Goal: Find specific page/section: Find specific page/section

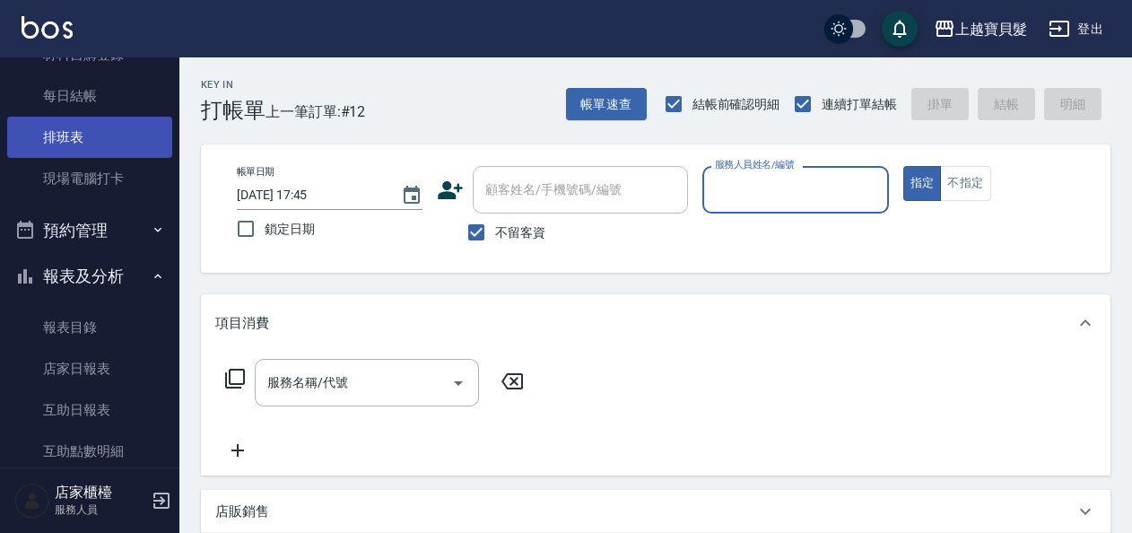
scroll to position [359, 0]
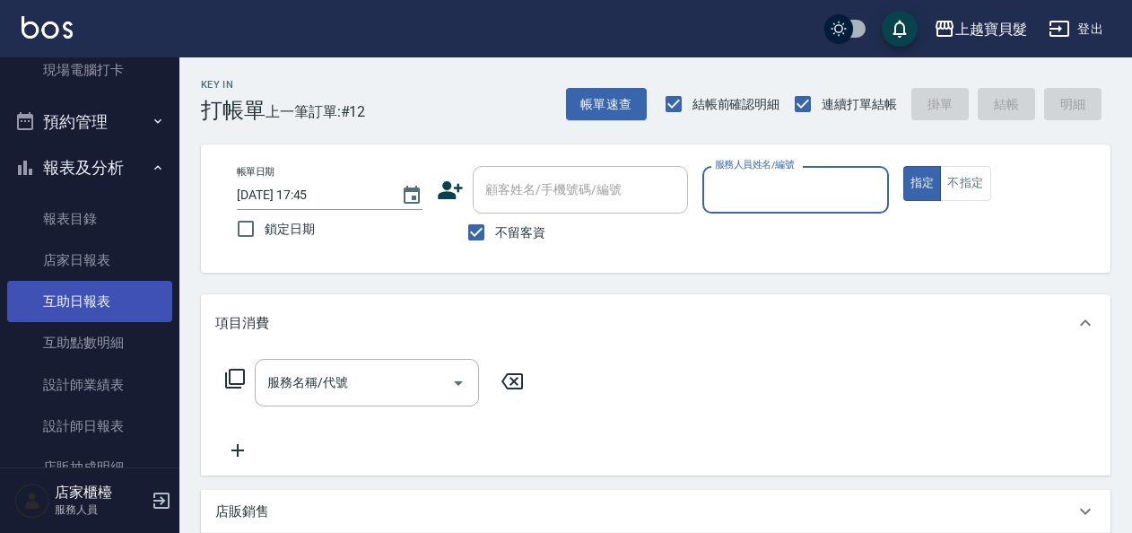
click at [126, 301] on link "互助日報表" at bounding box center [89, 301] width 165 height 41
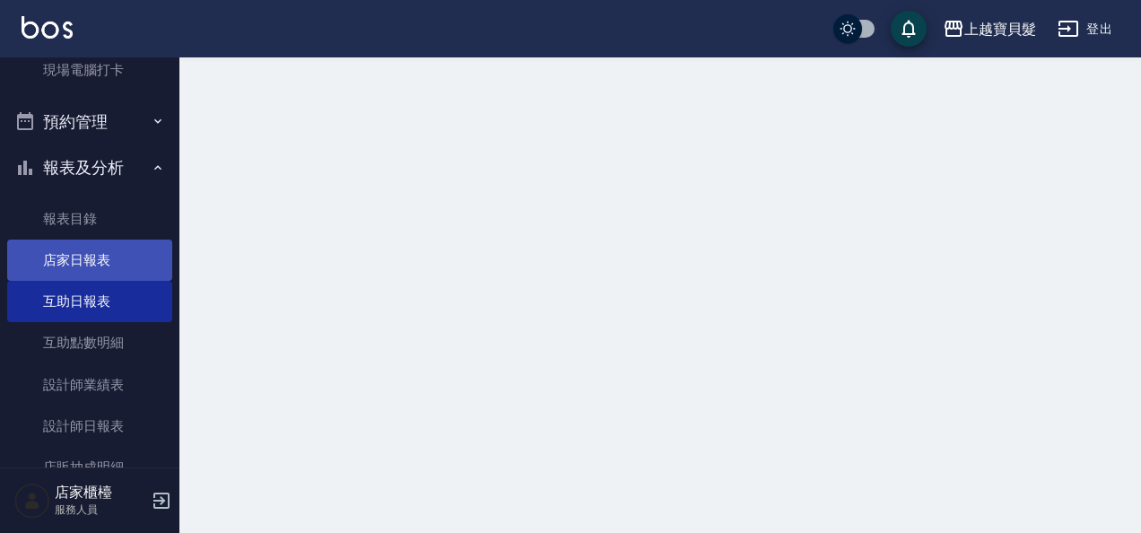
click at [130, 275] on link "店家日報表" at bounding box center [89, 260] width 165 height 41
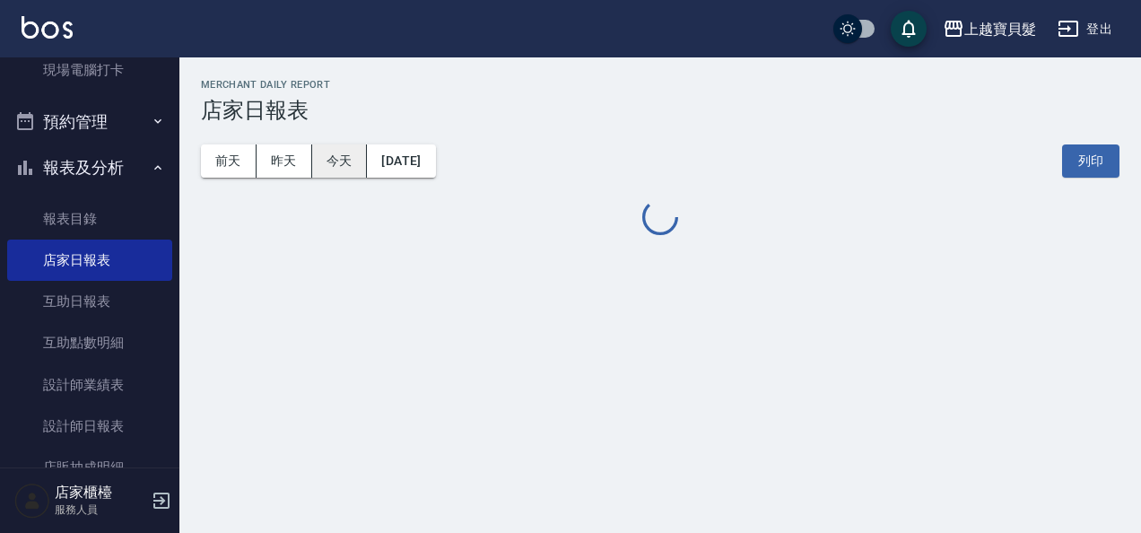
click at [361, 160] on button "今天" at bounding box center [340, 160] width 56 height 33
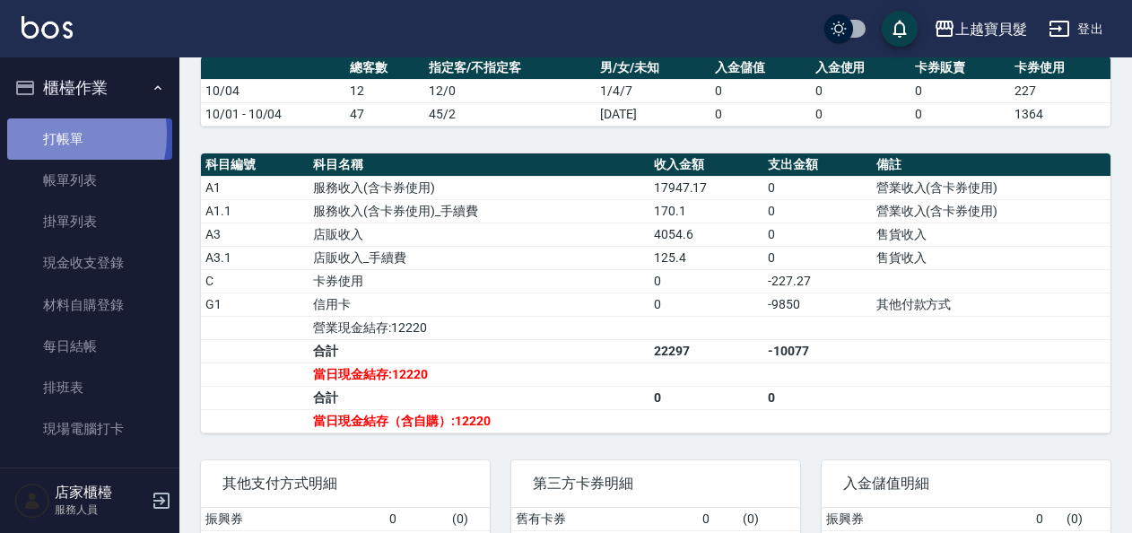
click at [42, 134] on link "打帳單" at bounding box center [89, 138] width 165 height 41
